Goal: Navigation & Orientation: Find specific page/section

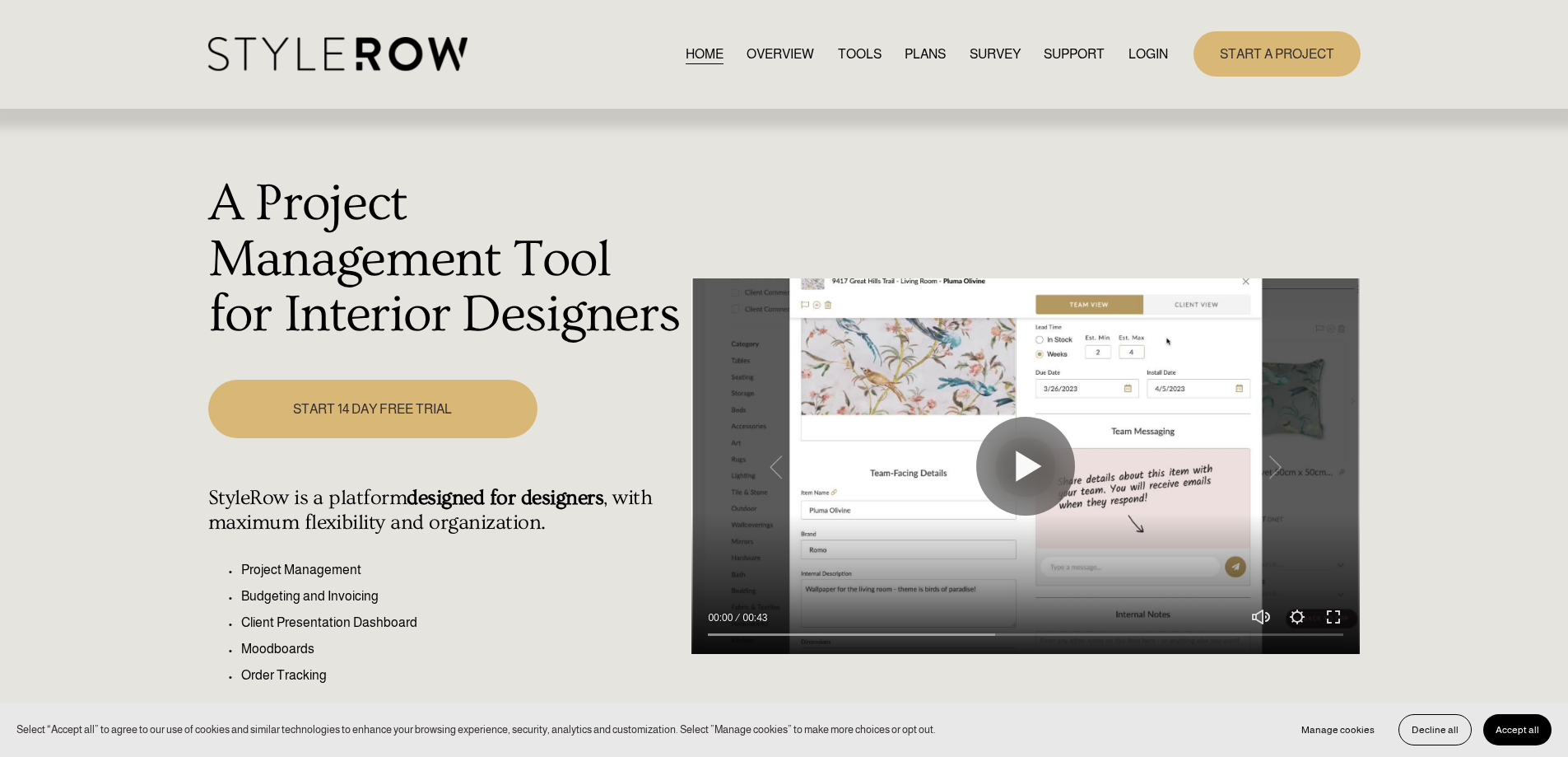
click at [1143, 45] on link "LOGIN" at bounding box center [1147, 53] width 39 height 22
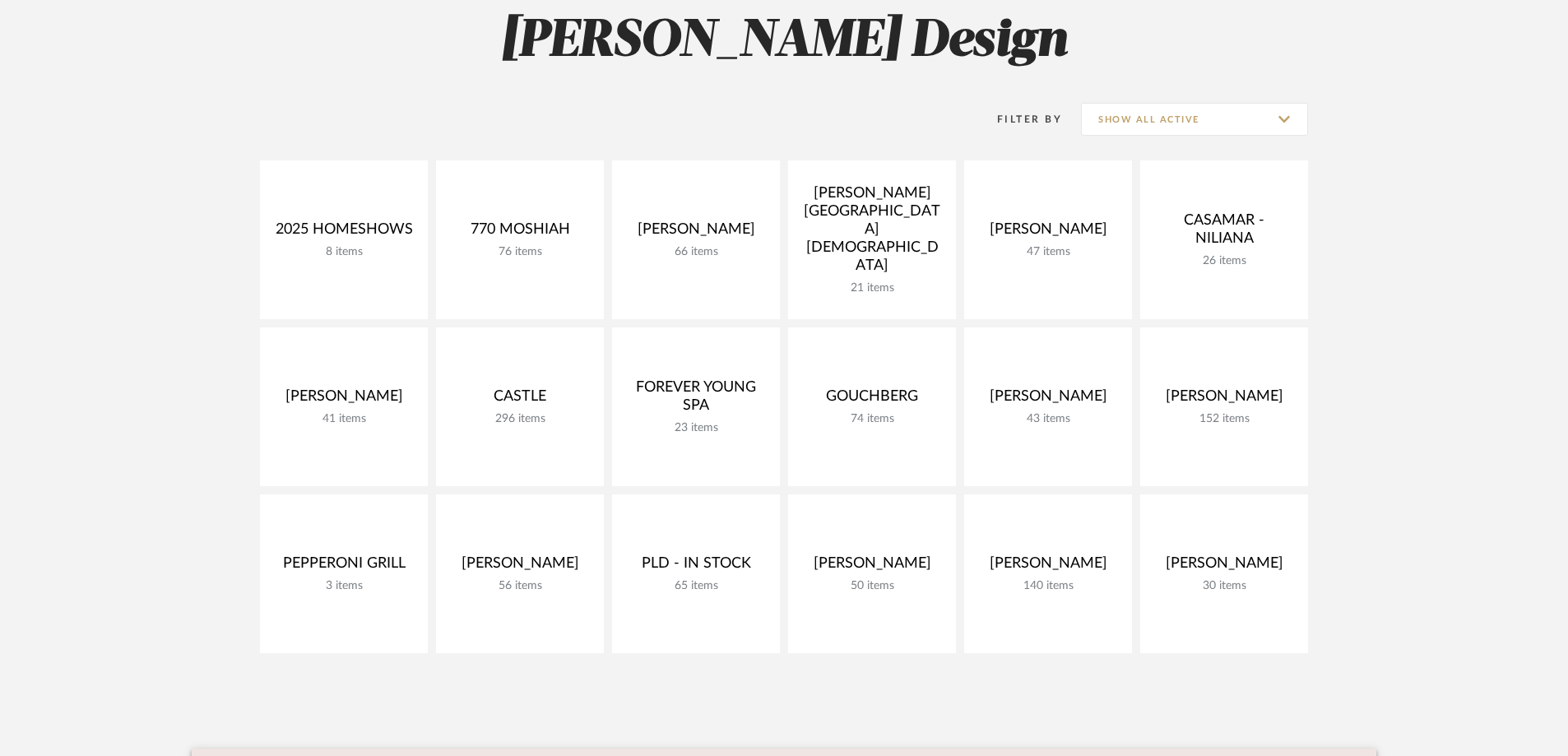
scroll to position [151, 0]
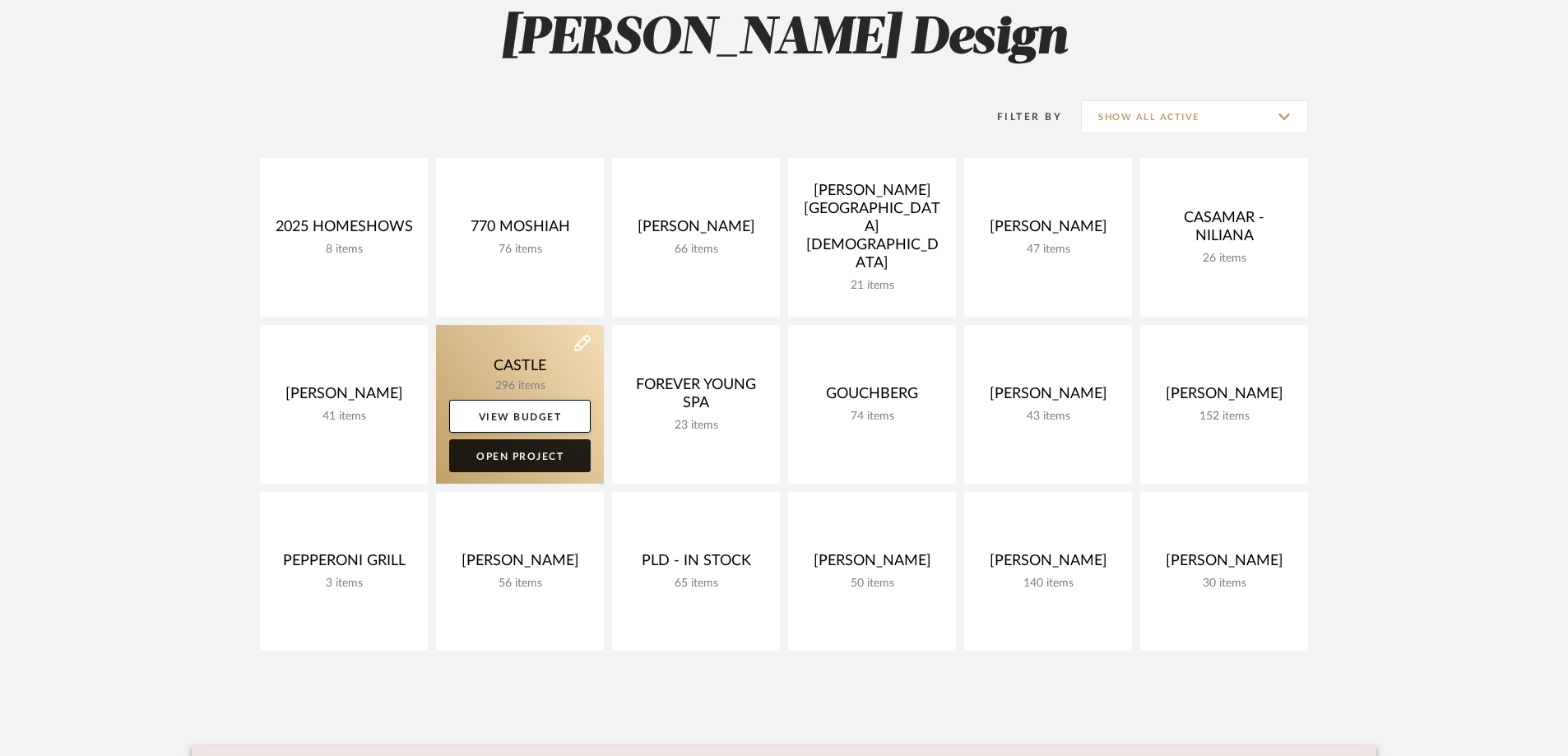
click at [544, 452] on link "Open Project" at bounding box center [519, 456] width 141 height 33
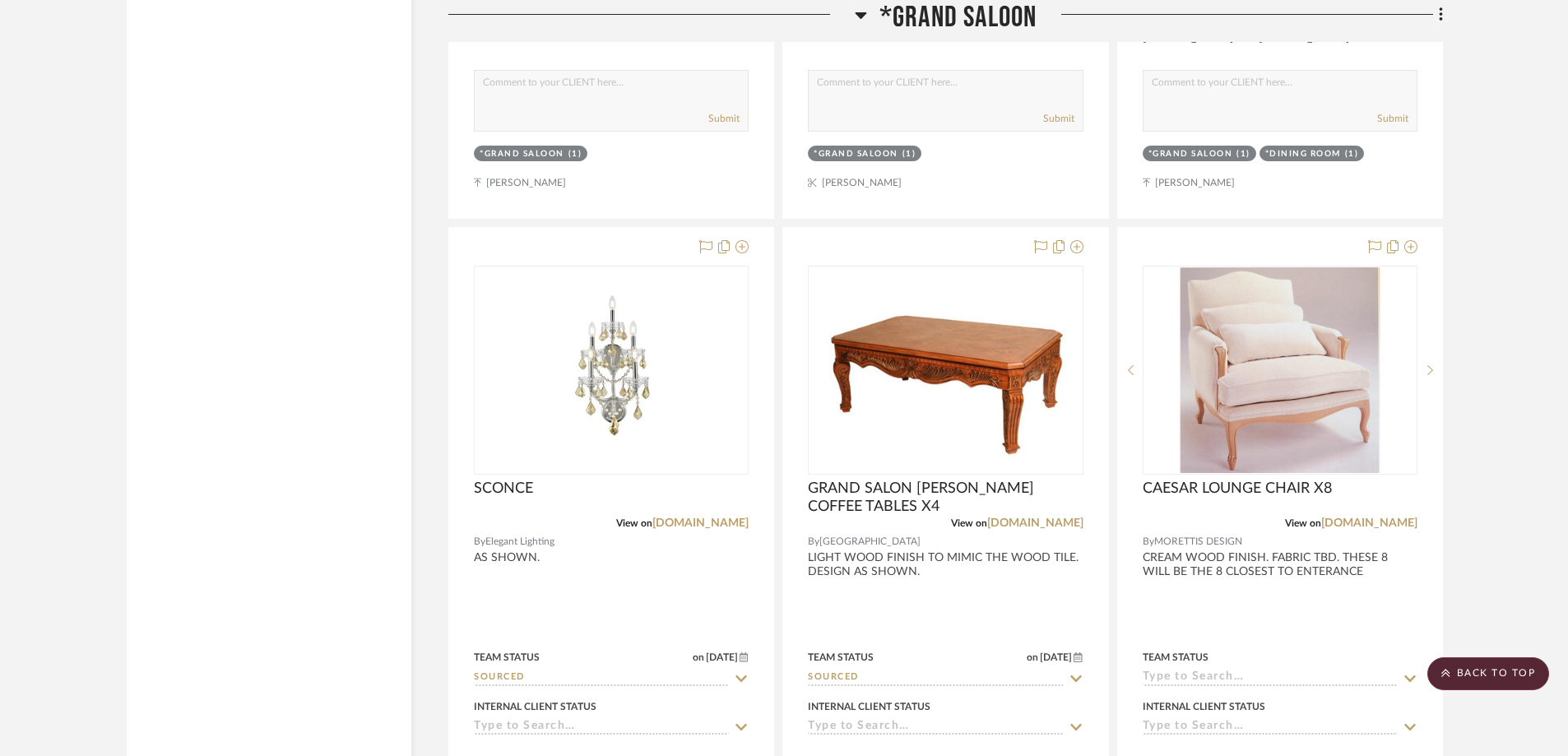
scroll to position [4841, 0]
